Goal: Task Accomplishment & Management: Manage account settings

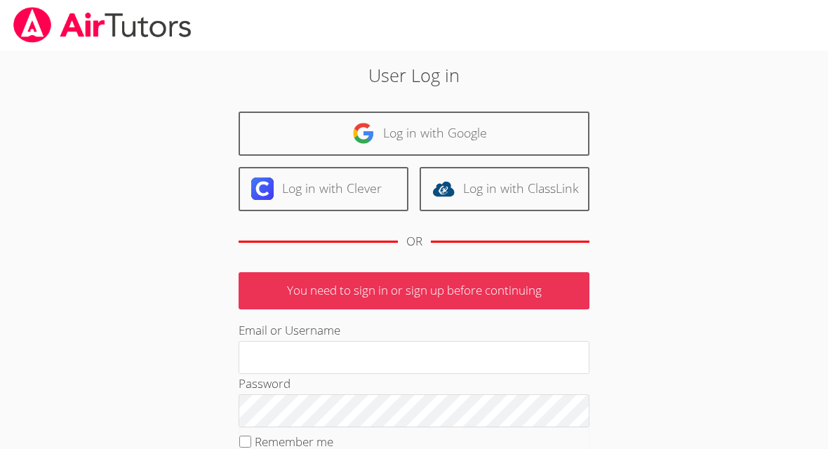
click at [482, 128] on link "Log in with Google" at bounding box center [414, 134] width 351 height 44
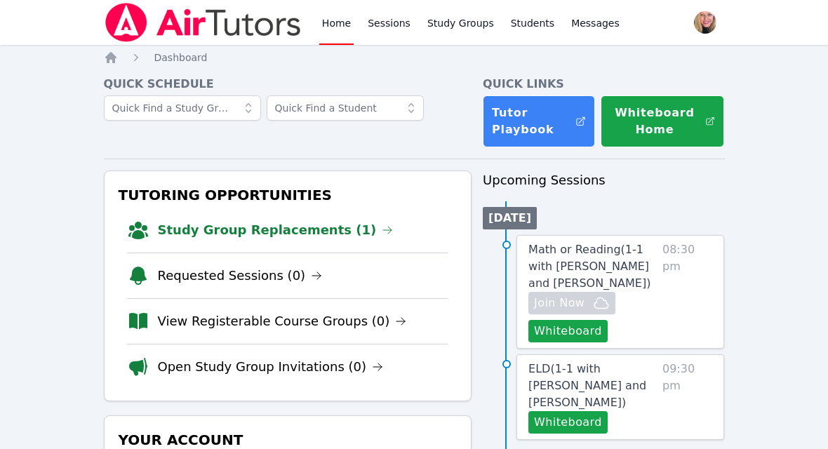
click at [305, 233] on link "Study Group Replacements (1)" at bounding box center [276, 230] width 236 height 20
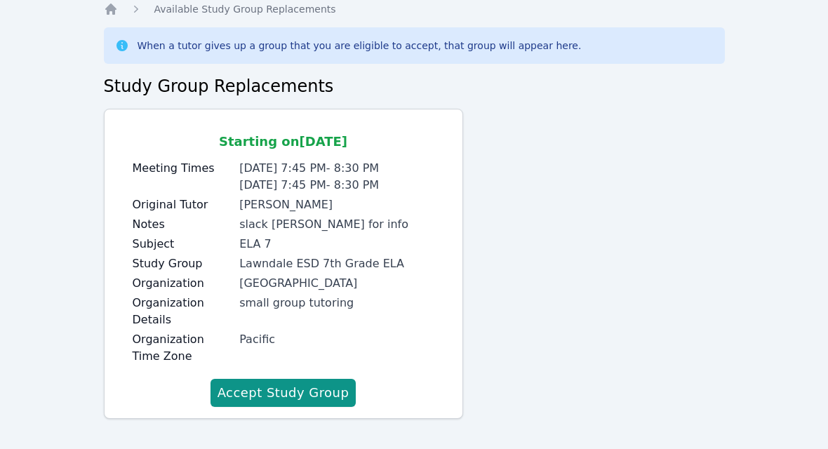
scroll to position [58, 0]
